Goal: Task Accomplishment & Management: Complete application form

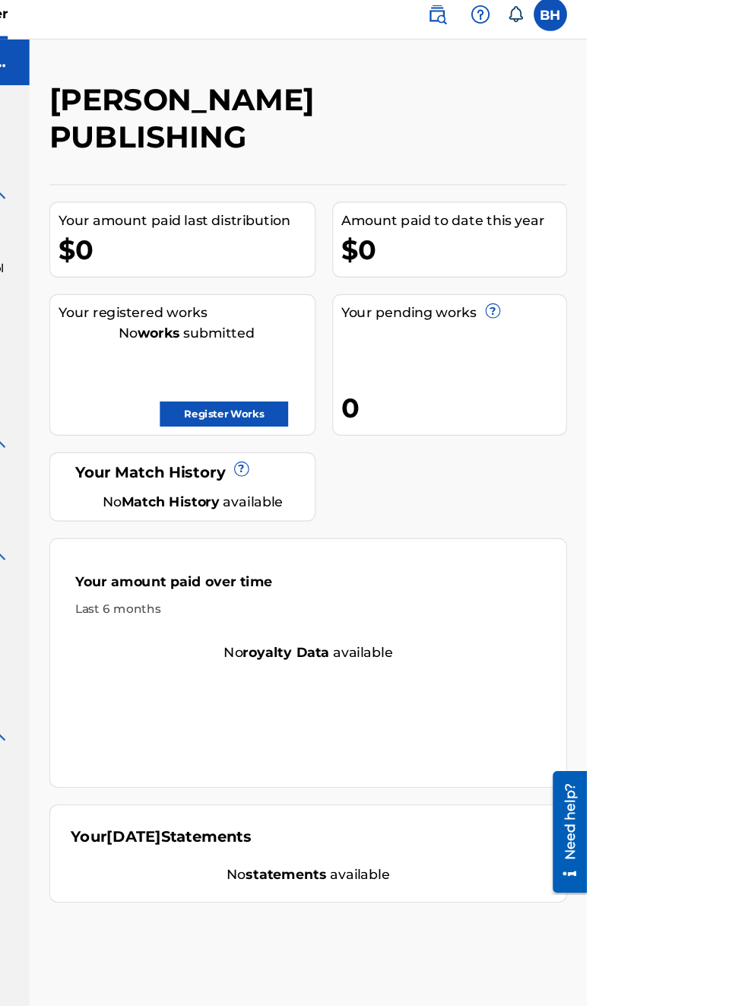
scroll to position [9, 208]
click at [472, 376] on link "Register Works" at bounding box center [413, 387] width 117 height 23
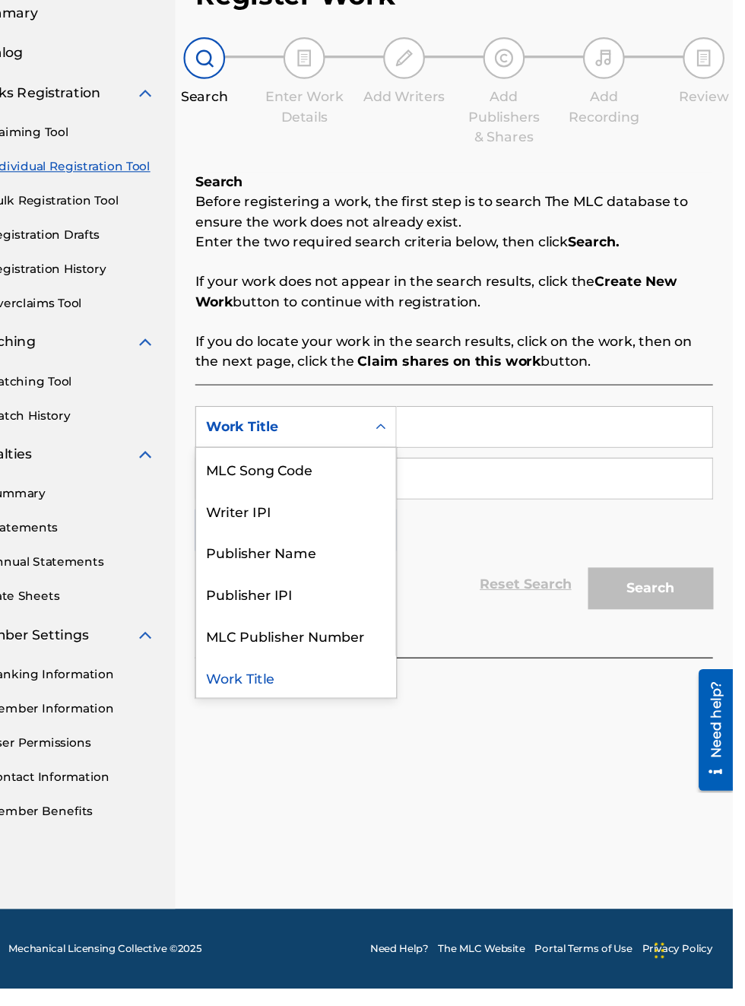
scroll to position [19, 0]
click at [357, 588] on div "Publisher Name" at bounding box center [346, 607] width 182 height 38
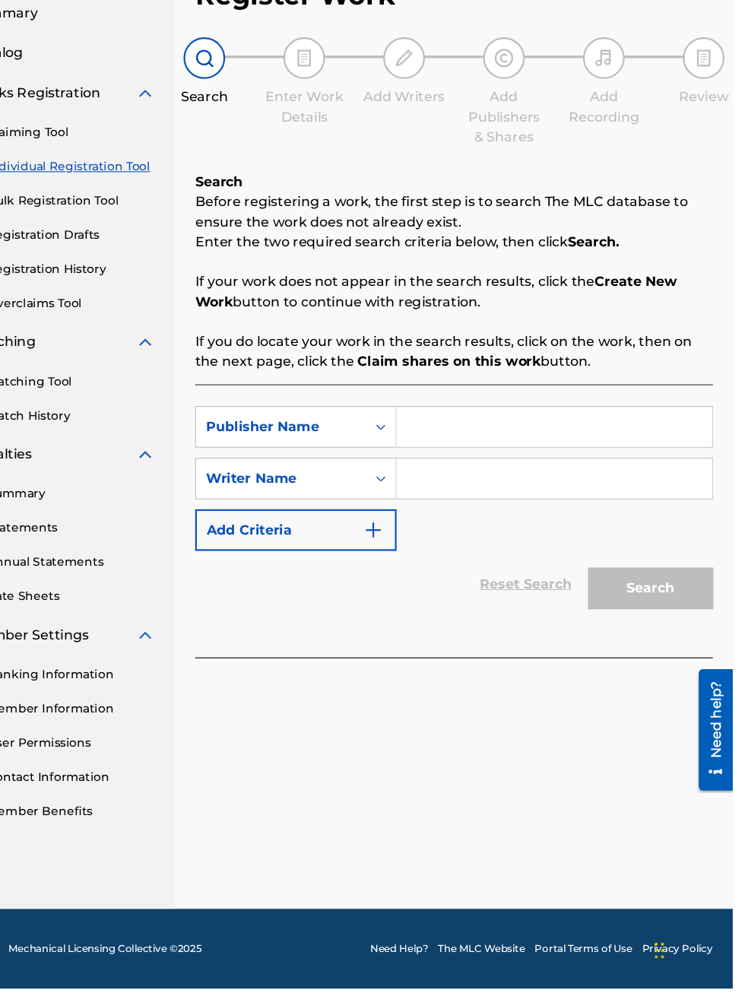
click at [396, 570] on button "Add Criteria" at bounding box center [346, 587] width 184 height 38
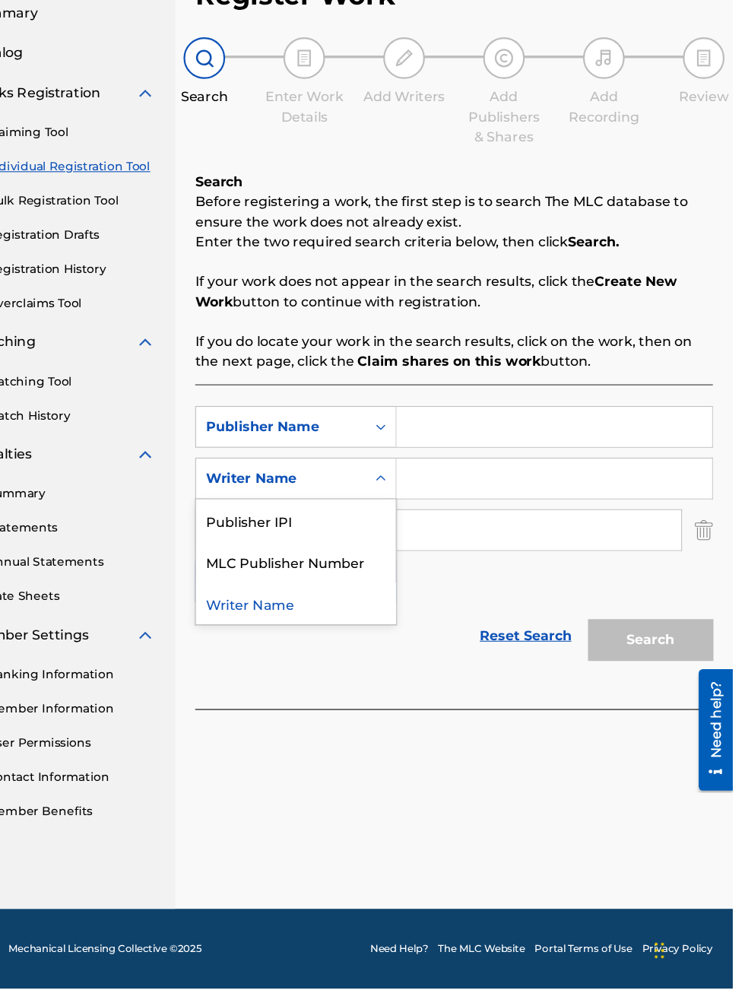
click at [338, 559] on div "Publisher IPI" at bounding box center [346, 578] width 182 height 38
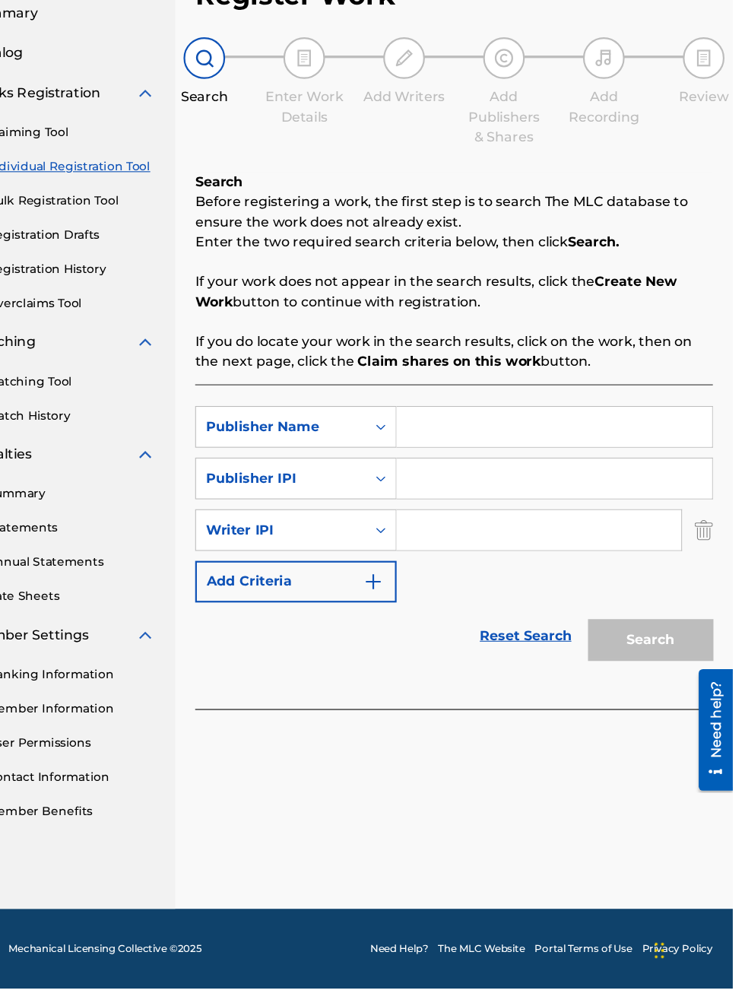
click at [509, 474] on input "Search Form" at bounding box center [582, 492] width 288 height 36
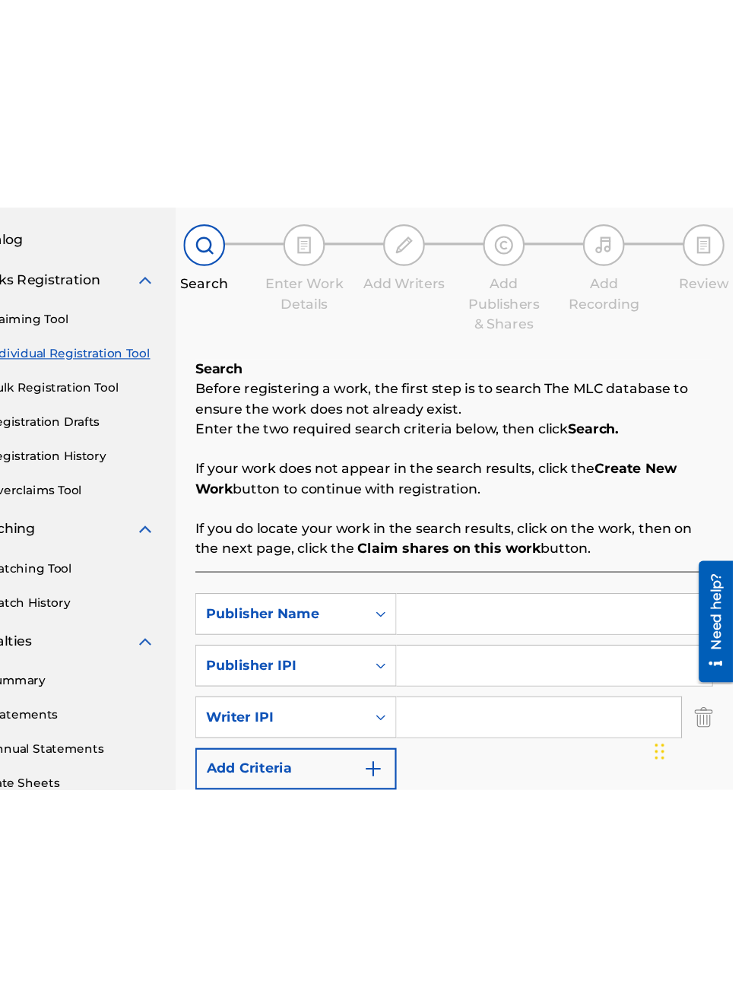
scroll to position [59, 75]
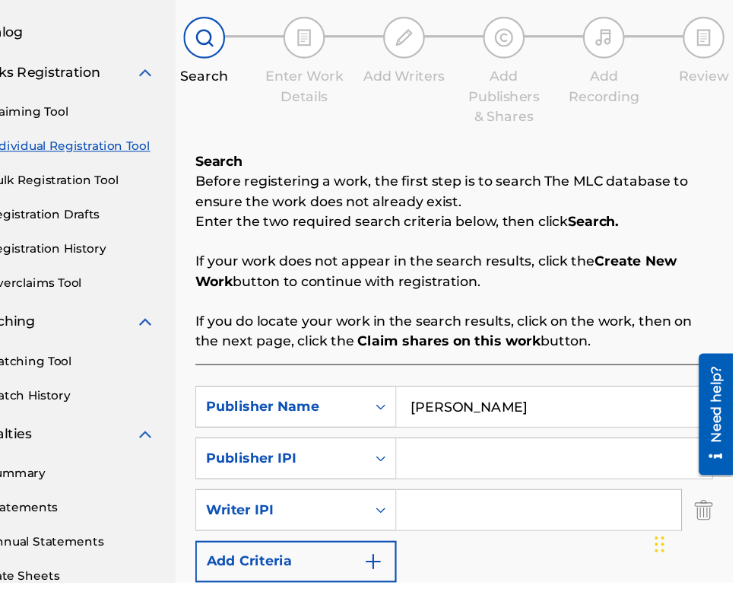
type input "[PERSON_NAME]"
click at [506, 480] on input "Search Form" at bounding box center [582, 478] width 288 height 36
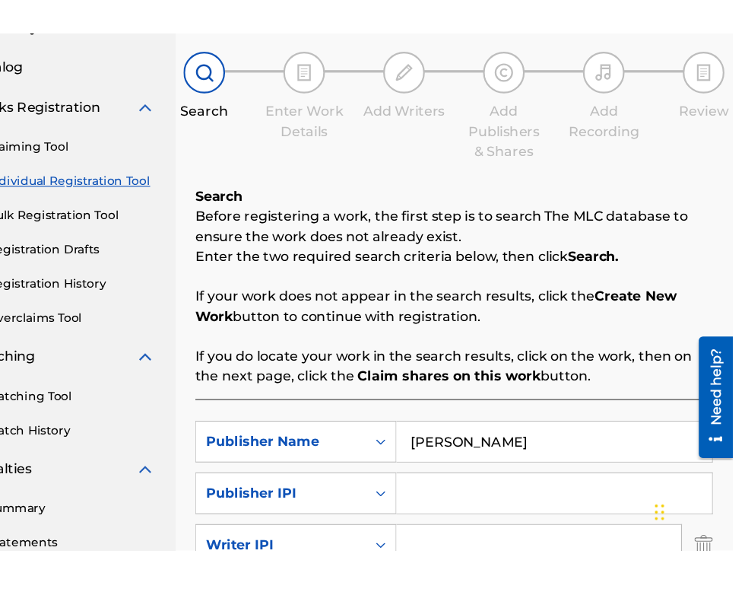
scroll to position [52, 75]
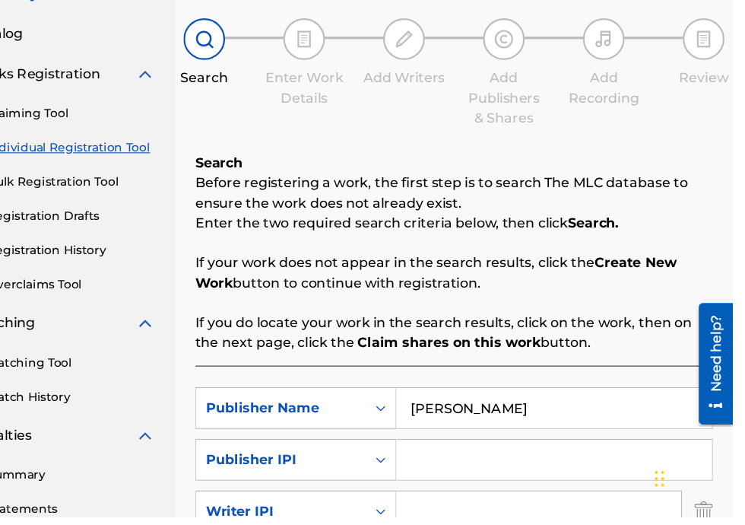
click at [485, 479] on input "Search Form" at bounding box center [582, 472] width 288 height 36
type input "00340604990"
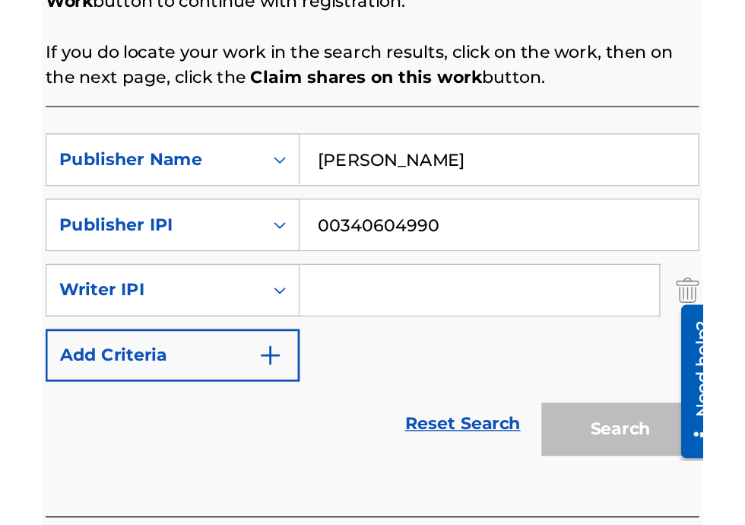
scroll to position [162, 251]
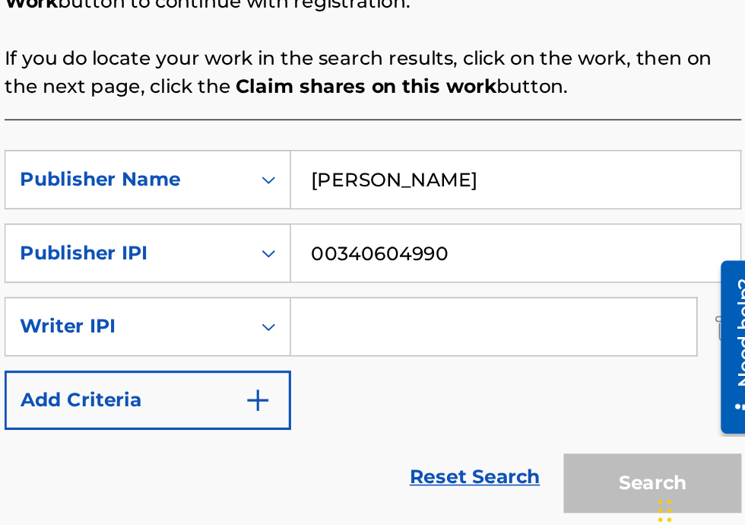
click at [424, 433] on button "Add Criteria" at bounding box center [346, 419] width 184 height 38
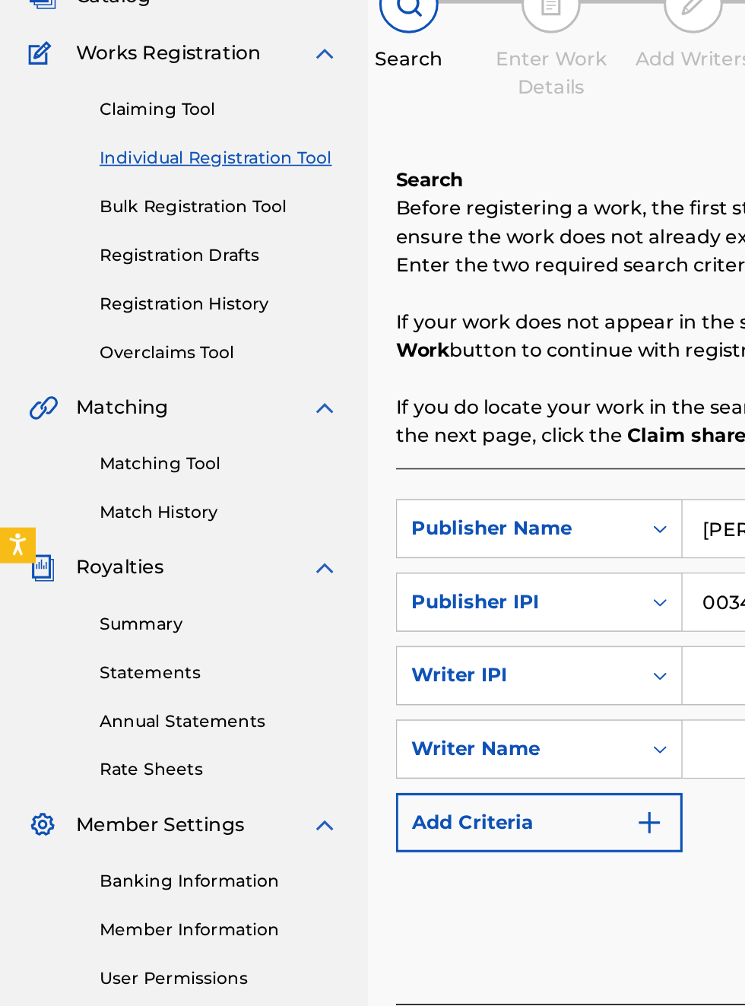
scroll to position [154, 0]
click at [177, 474] on link "Match History" at bounding box center [141, 482] width 154 height 16
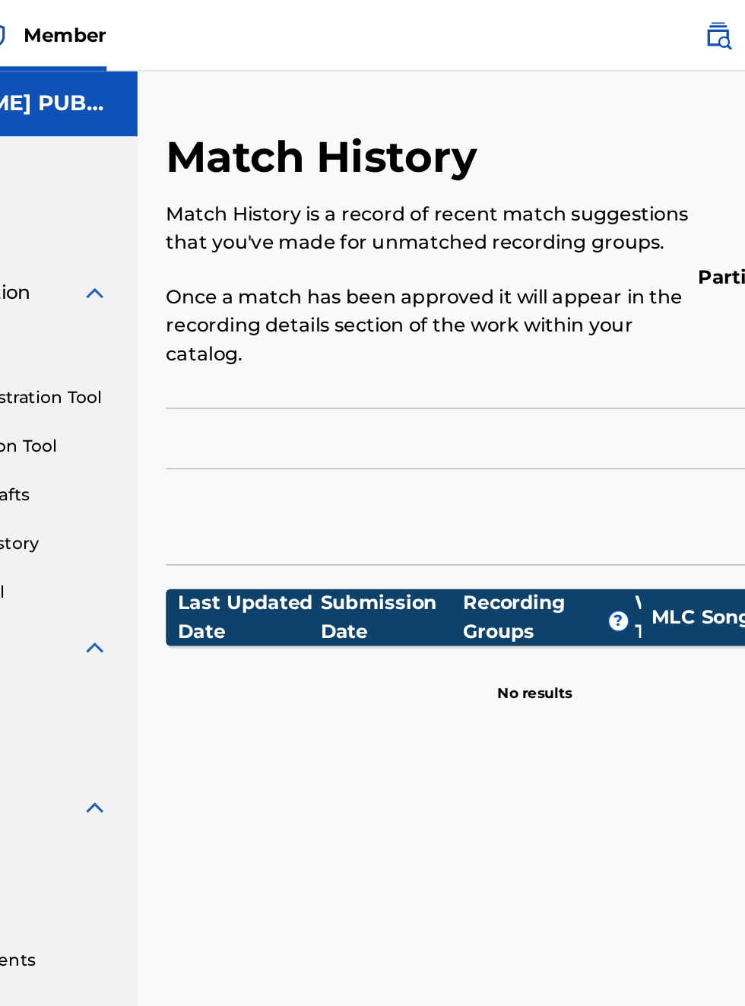
scroll to position [0, 148]
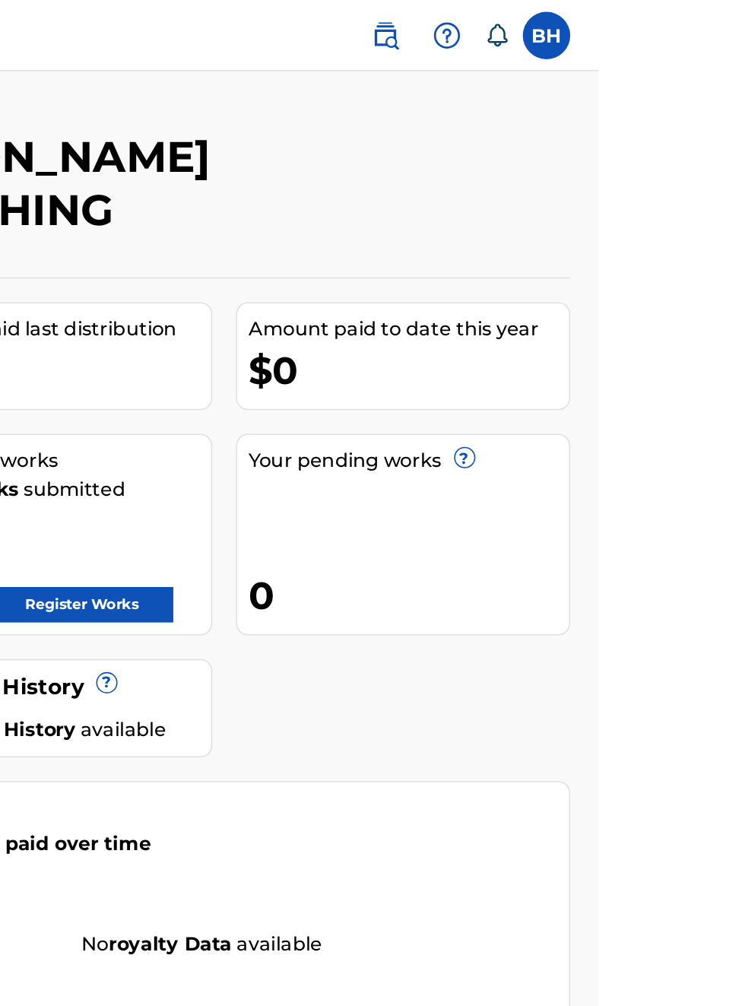
scroll to position [0, 360]
click at [472, 376] on link "Register Works" at bounding box center [413, 387] width 117 height 23
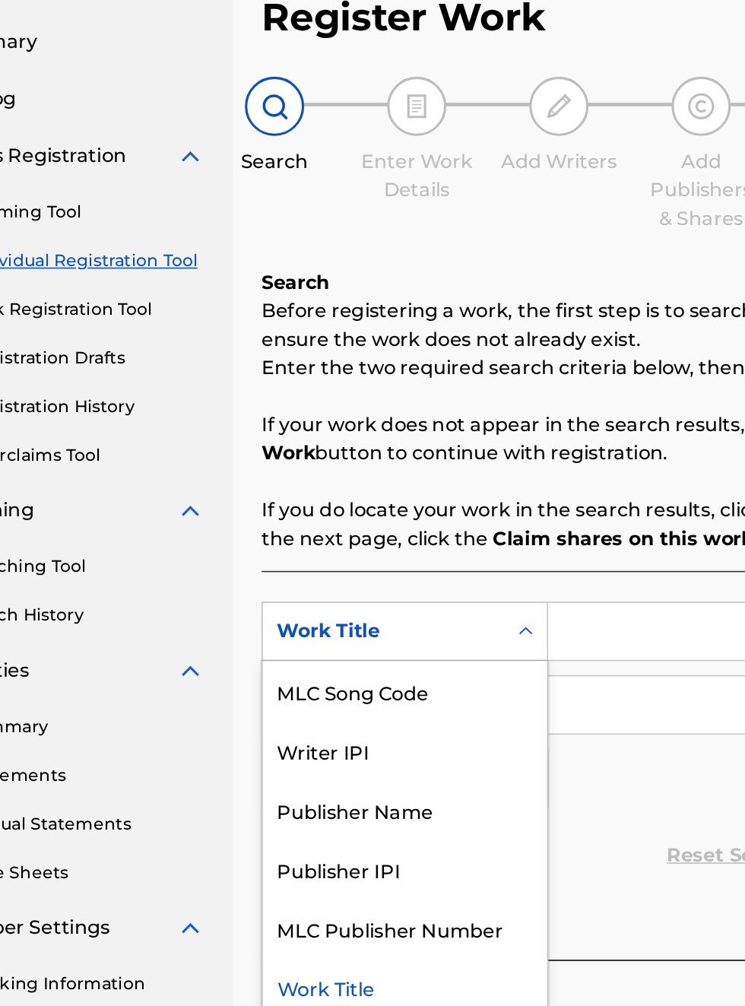
scroll to position [87, 86]
click at [331, 616] on div "Publisher Name" at bounding box center [346, 607] width 182 height 38
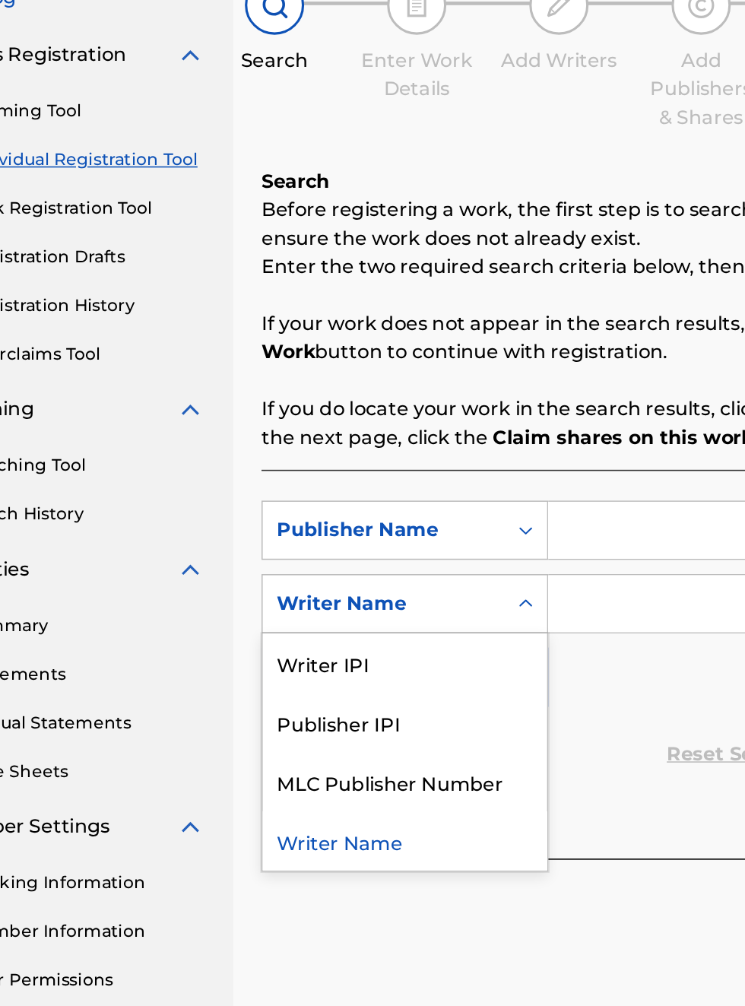
scroll to position [155, 86]
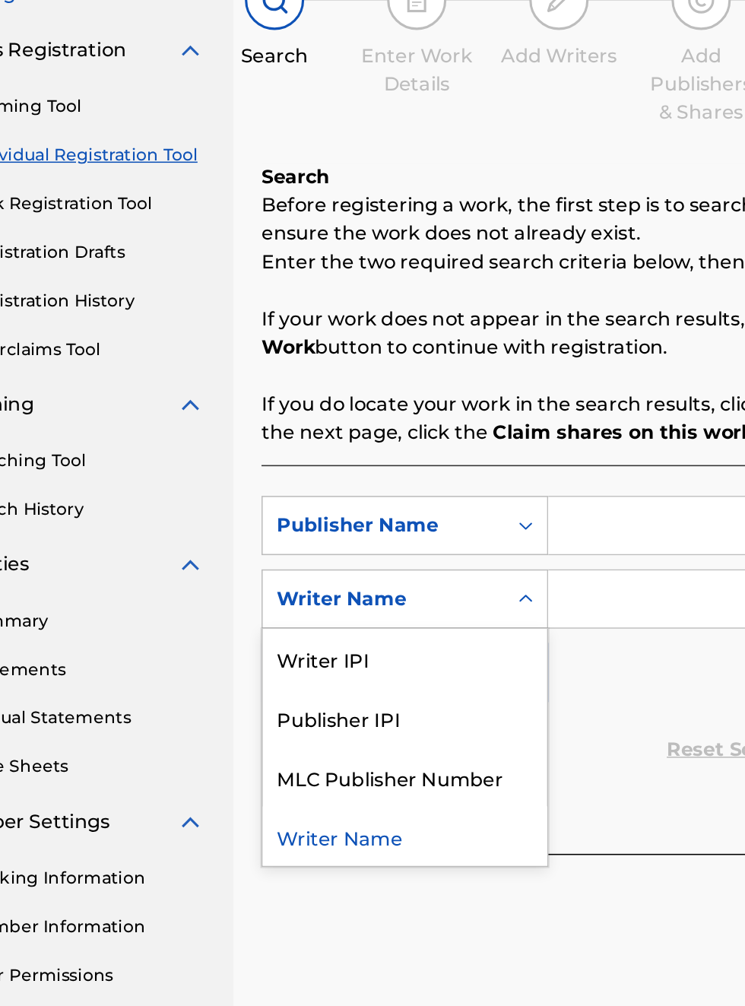
click at [328, 620] on div "Publisher IPI" at bounding box center [346, 616] width 182 height 38
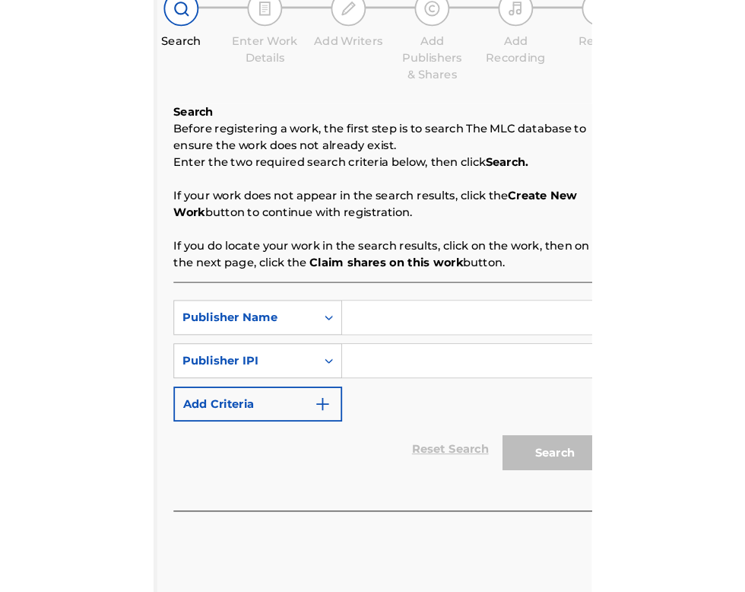
scroll to position [146, 232]
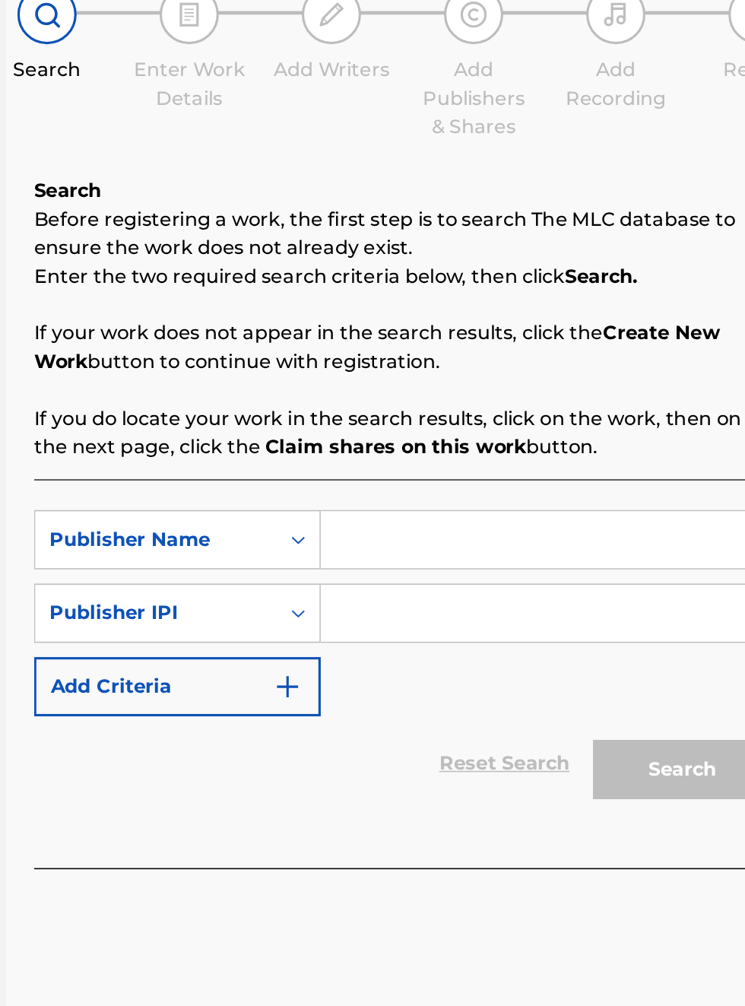
click at [500, 497] on input "Search Form" at bounding box center [582, 492] width 288 height 36
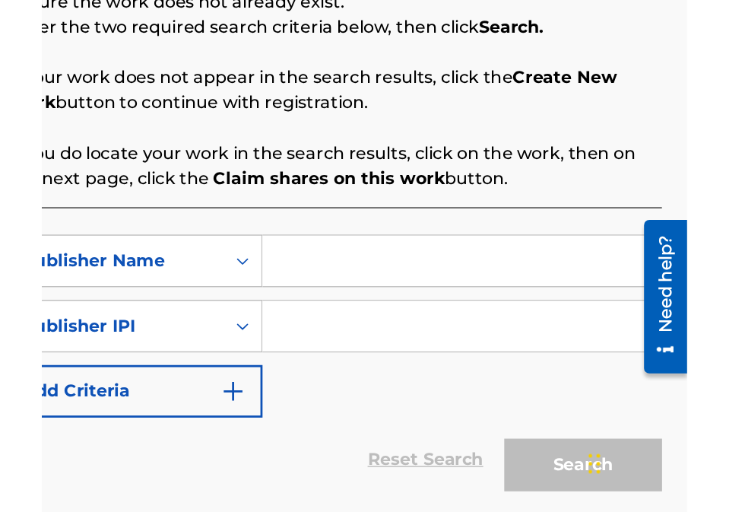
scroll to position [110, 0]
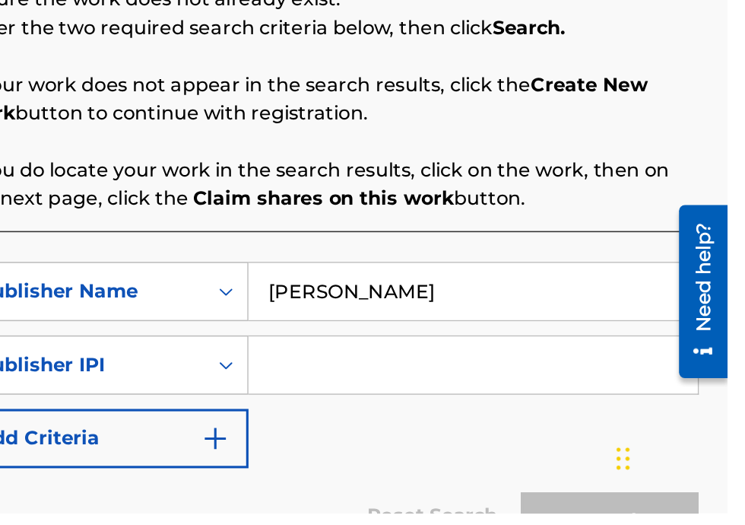
type input "Bobby Hamilton"
click at [471, 433] on input "Search Form" at bounding box center [582, 429] width 288 height 36
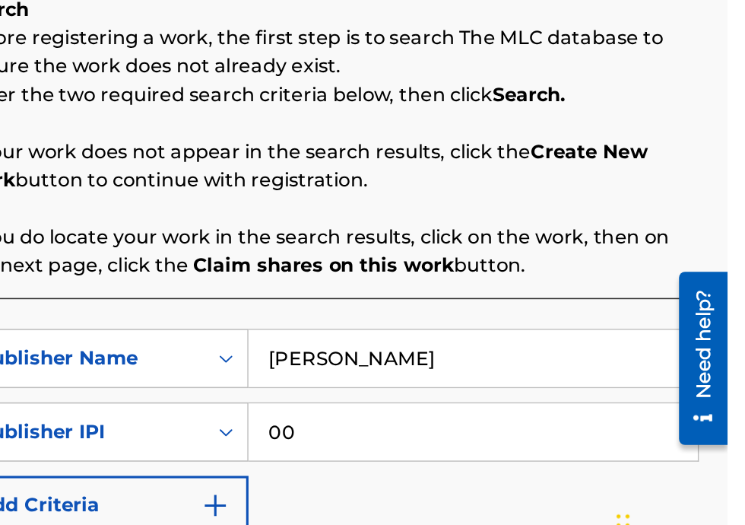
type input "00340604990"
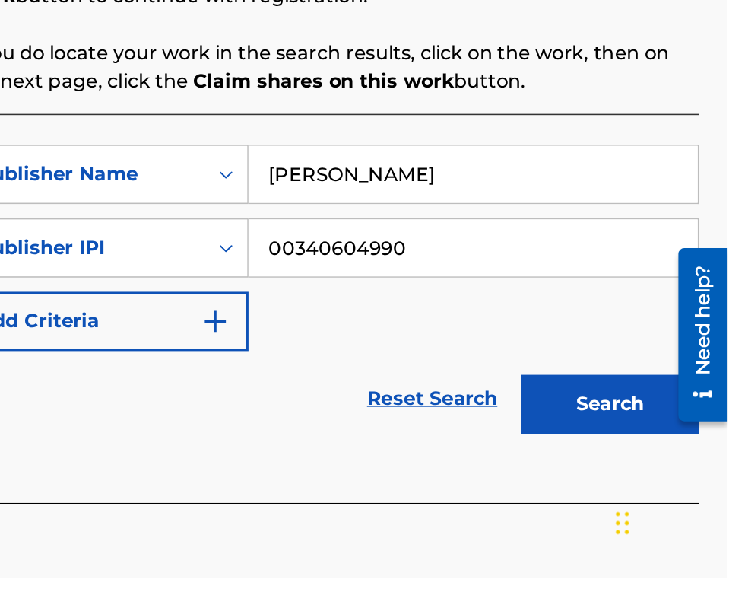
scroll to position [191, 0]
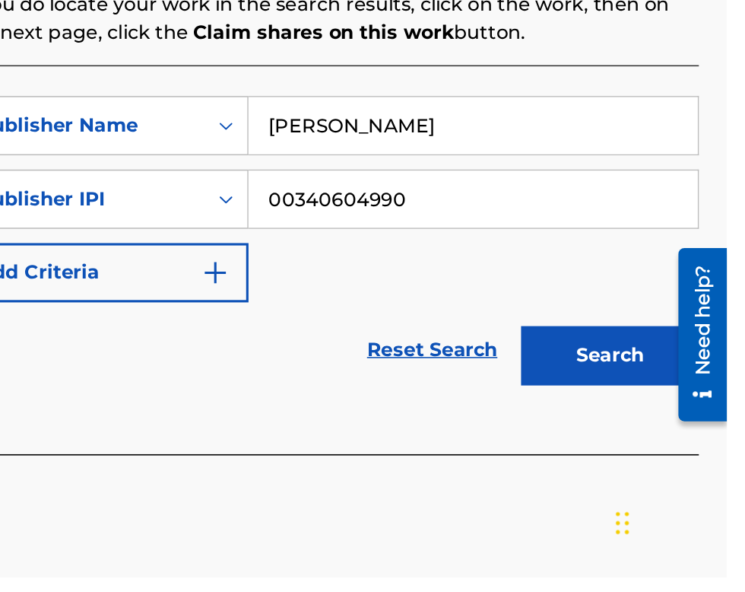
click at [688, 452] on button "Search" at bounding box center [670, 449] width 114 height 38
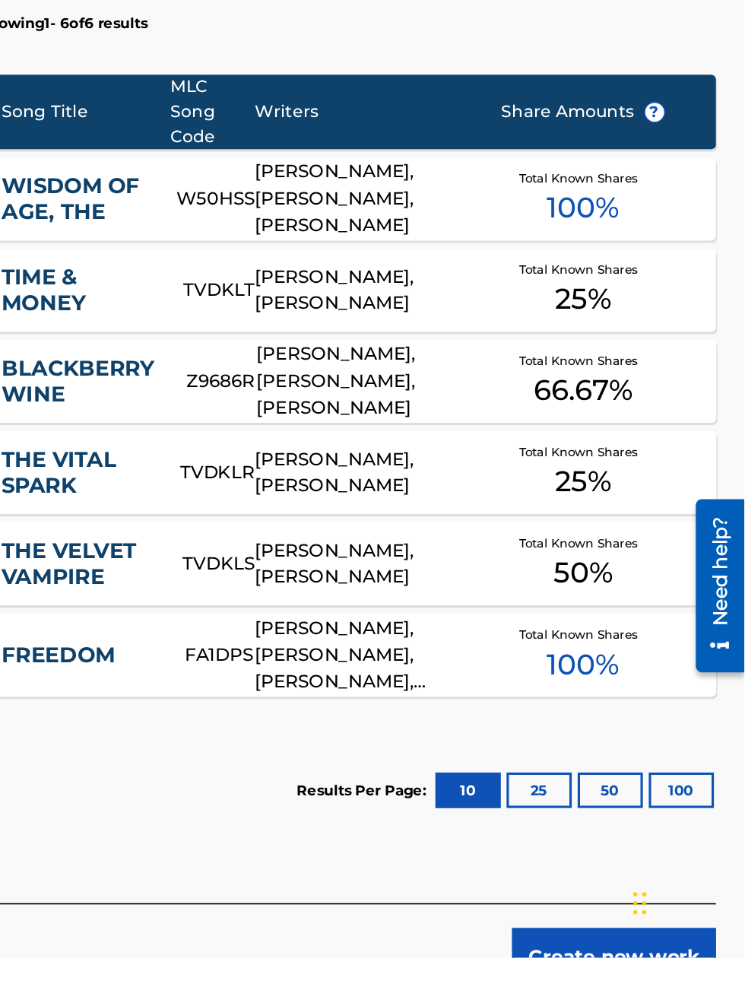
scroll to position [293, 0]
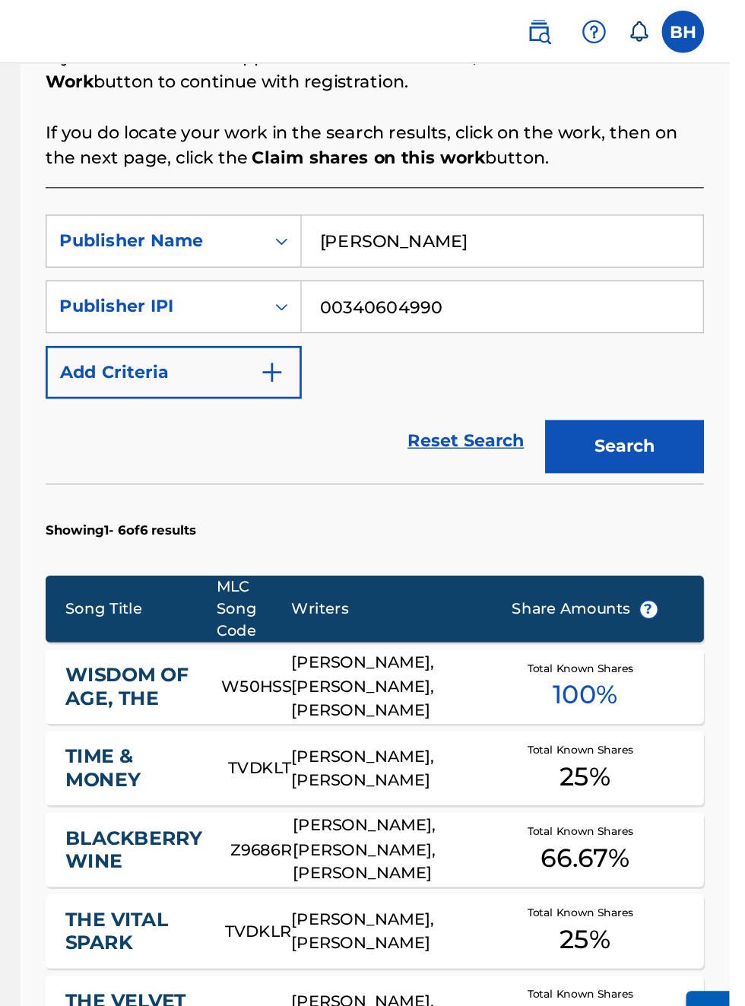
click at [683, 327] on button "Search" at bounding box center [670, 321] width 114 height 38
